Goal: Task Accomplishment & Management: Complete application form

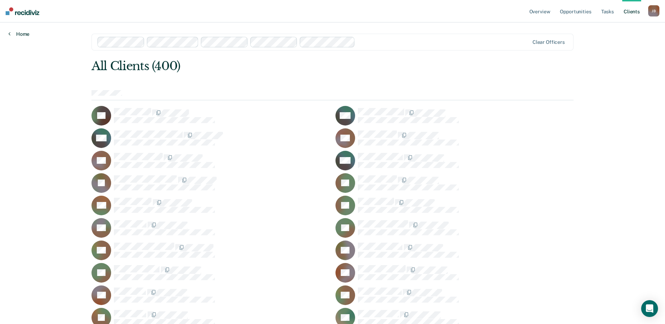
click at [19, 32] on link "Home" at bounding box center [18, 34] width 21 height 6
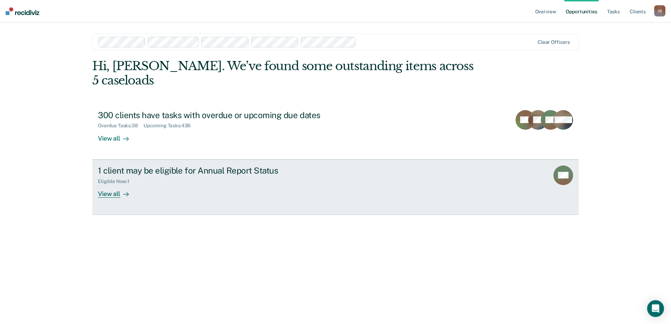
click at [107, 184] on div "View all" at bounding box center [117, 191] width 39 height 14
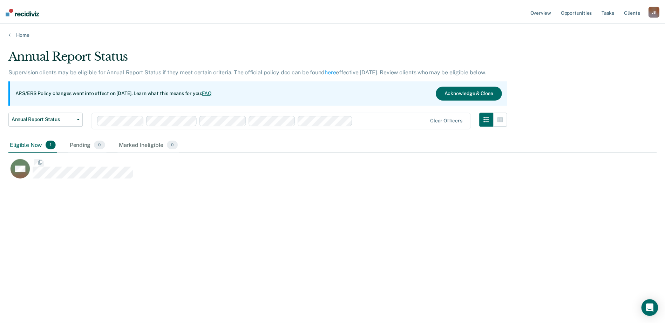
scroll to position [218, 649]
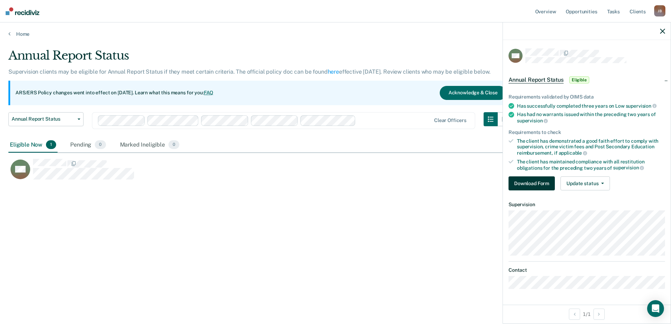
click at [523, 180] on button "Download Form" at bounding box center [531, 183] width 46 height 14
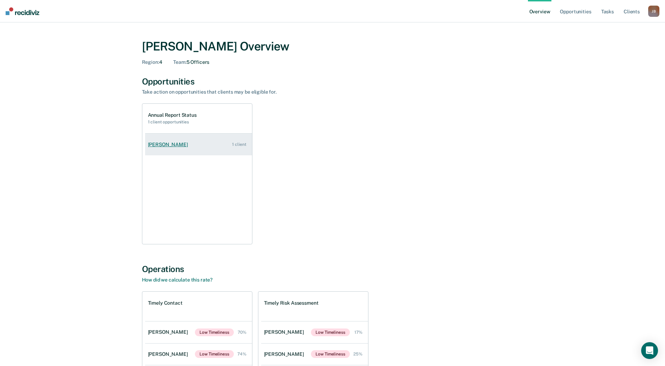
click at [192, 143] on link "[PERSON_NAME] 1 client" at bounding box center [198, 145] width 107 height 20
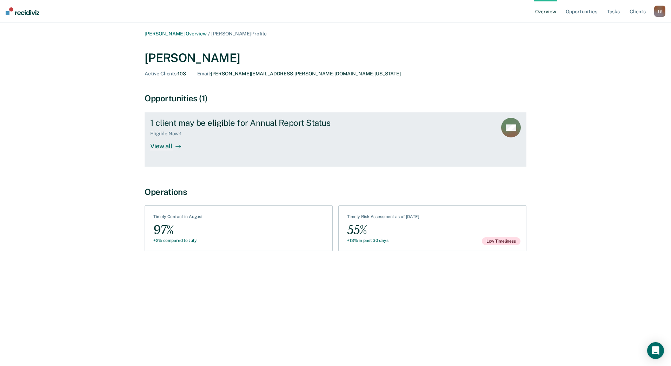
click at [168, 144] on div "View all" at bounding box center [169, 144] width 39 height 14
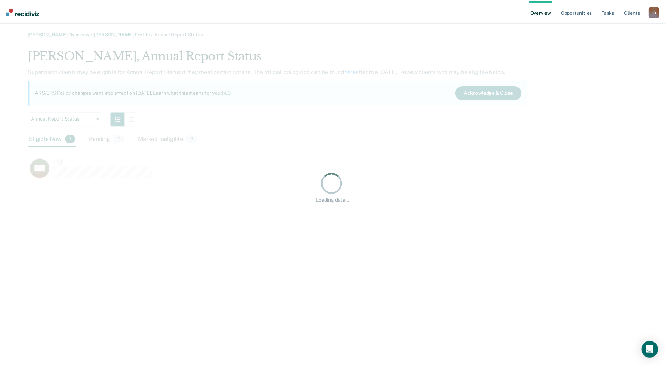
scroll to position [133, 609]
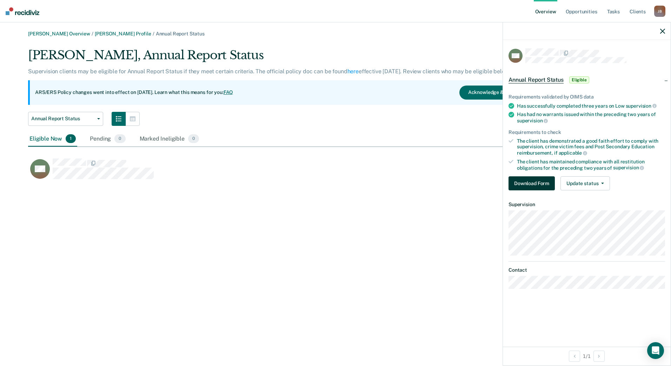
click at [527, 181] on button "Download Form" at bounding box center [531, 183] width 46 height 14
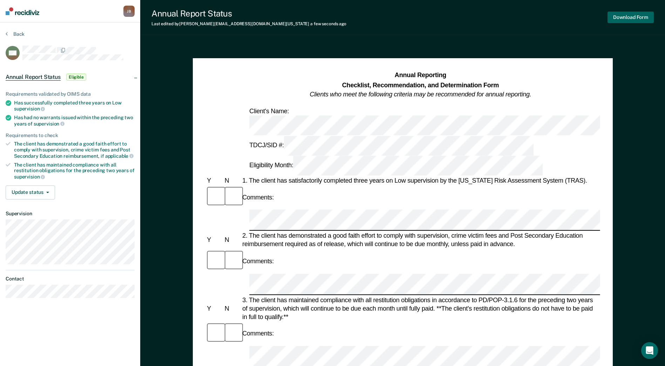
click at [625, 21] on button "Download Form" at bounding box center [631, 18] width 46 height 12
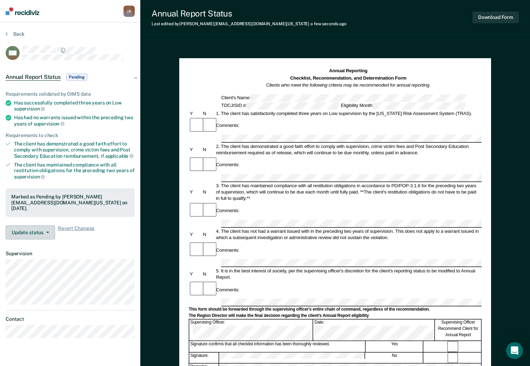
click at [46, 232] on icon "button" at bounding box center [47, 232] width 3 height 1
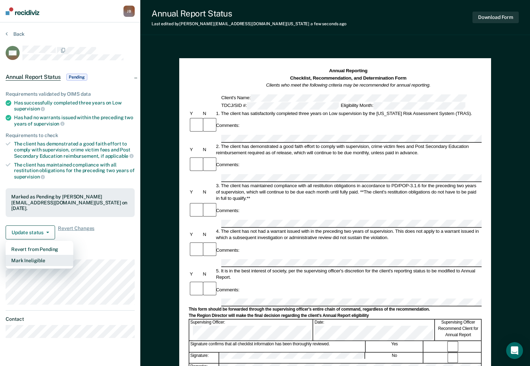
click at [38, 258] on button "Mark Ineligible" at bounding box center [40, 260] width 68 height 11
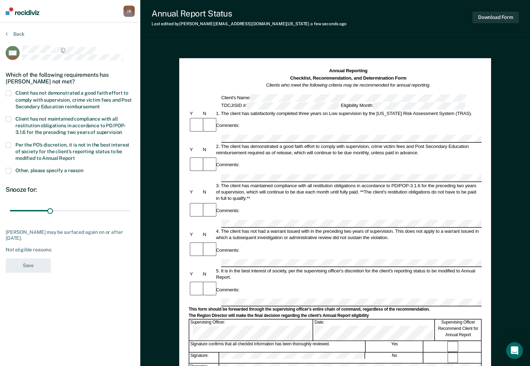
click at [8, 145] on span at bounding box center [9, 145] width 6 height 6
click at [75, 156] on input "Per the PO’s discretion, it is not in the best interest of society for the clie…" at bounding box center [75, 156] width 0 height 0
click at [7, 171] on span at bounding box center [9, 171] width 6 height 6
click at [83, 168] on input "Other, please specify a reason" at bounding box center [83, 168] width 0 height 0
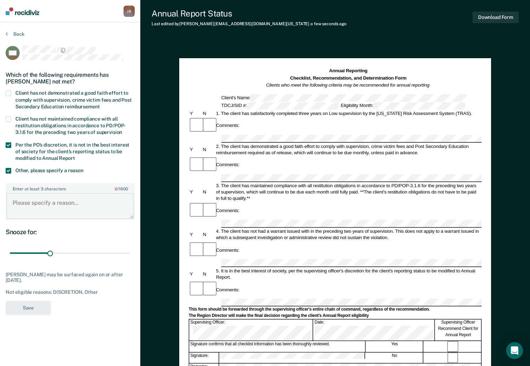
click at [29, 201] on textarea "Enter at least 3 characters 0 / 1600" at bounding box center [70, 206] width 128 height 26
type textarea "has not been on low supervision for 3 years"
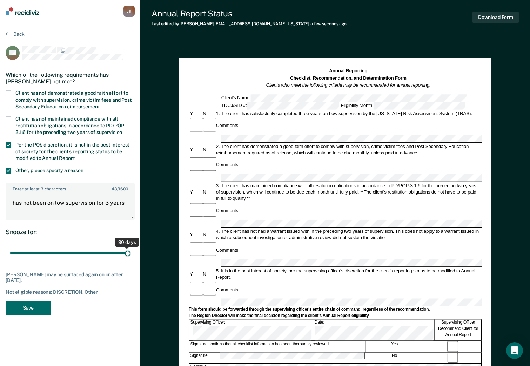
drag, startPoint x: 49, startPoint y: 250, endPoint x: 137, endPoint y: 252, distance: 88.4
type input "90"
click at [130, 252] on input "range" at bounding box center [70, 253] width 121 height 12
click at [32, 304] on button "Save" at bounding box center [28, 308] width 45 height 14
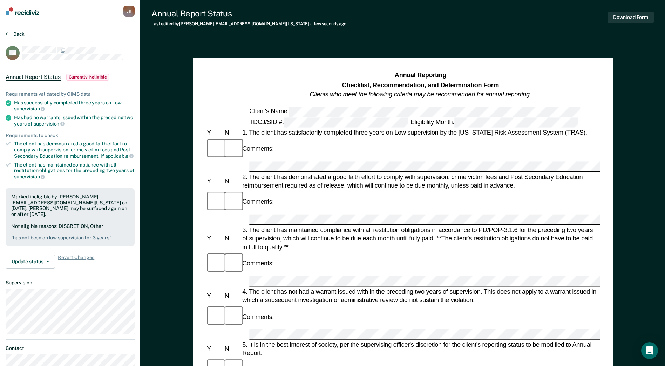
click at [21, 34] on button "Back" at bounding box center [15, 34] width 19 height 6
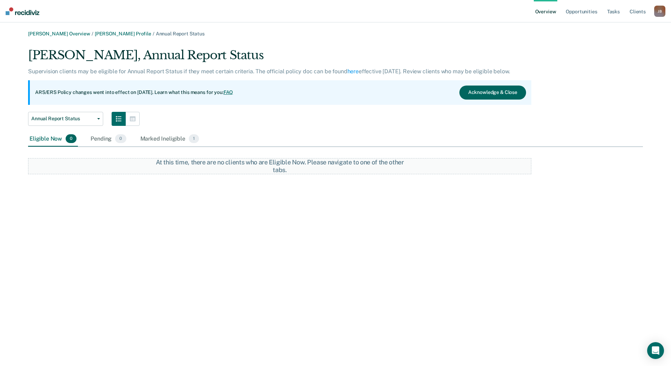
click at [495, 91] on button "Acknowledge & Close" at bounding box center [492, 93] width 67 height 14
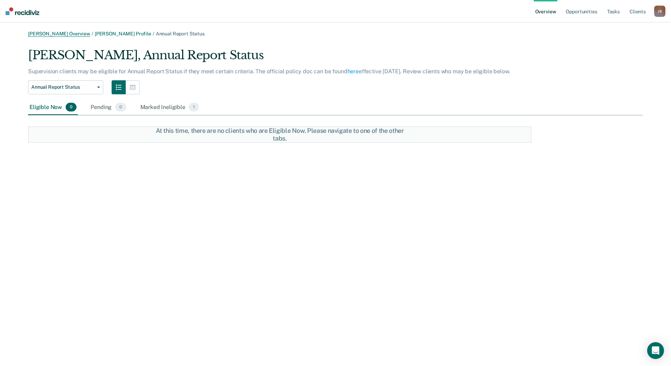
click at [54, 32] on link "[PERSON_NAME] Overview" at bounding box center [59, 34] width 62 height 6
